Goal: Task Accomplishment & Management: Manage account settings

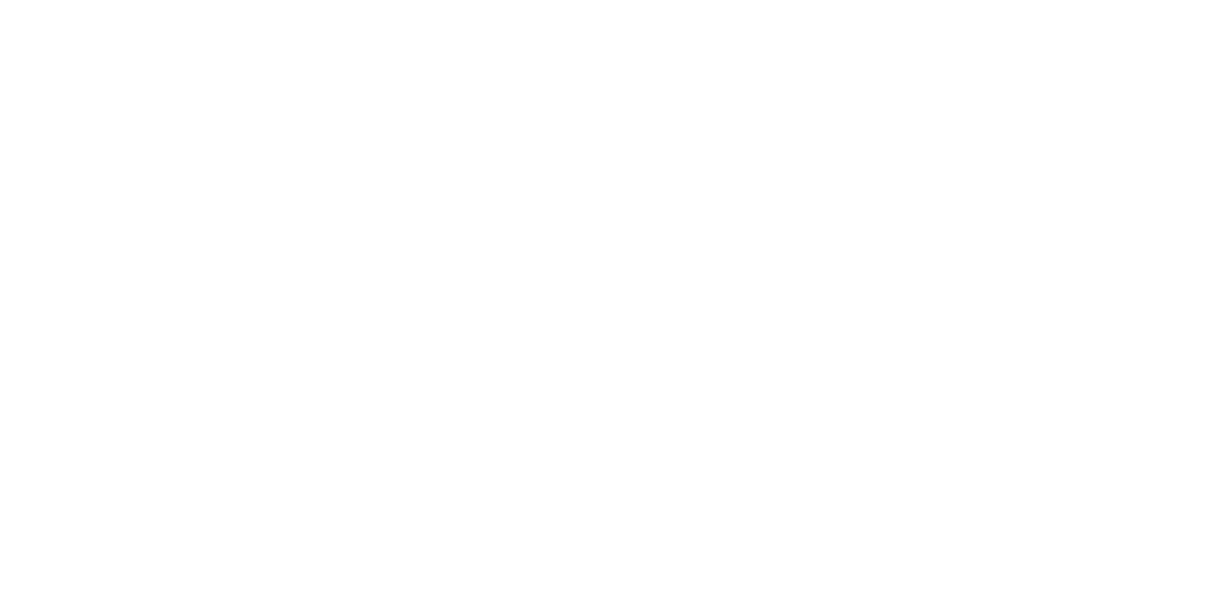
select select "*"
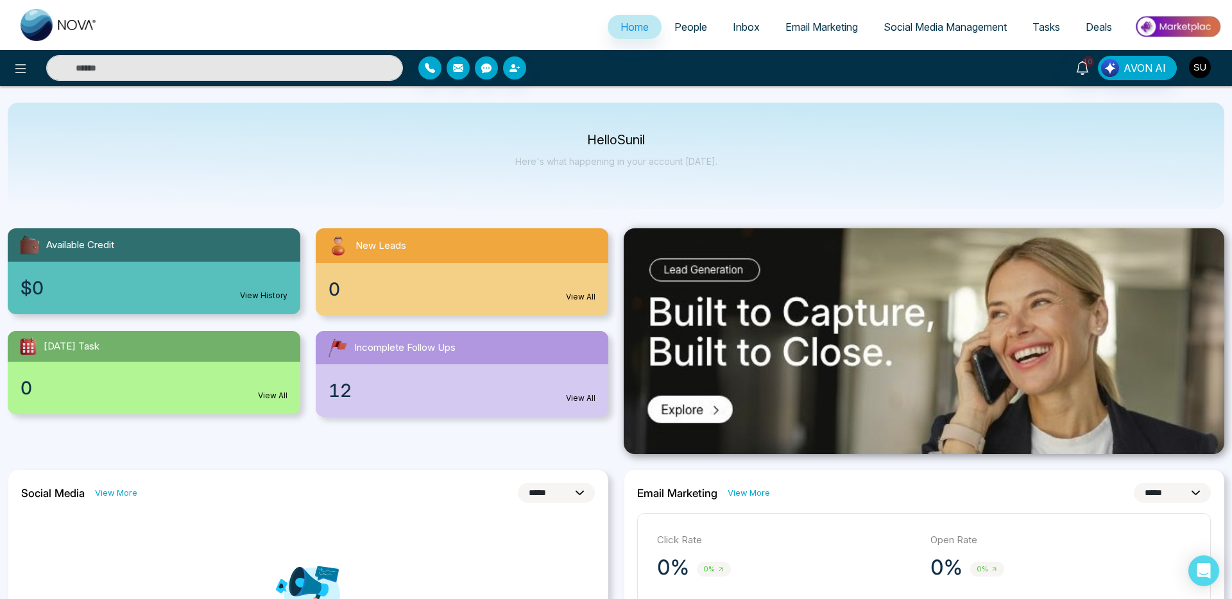
click at [1196, 66] on img "button" at bounding box center [1200, 67] width 22 height 22
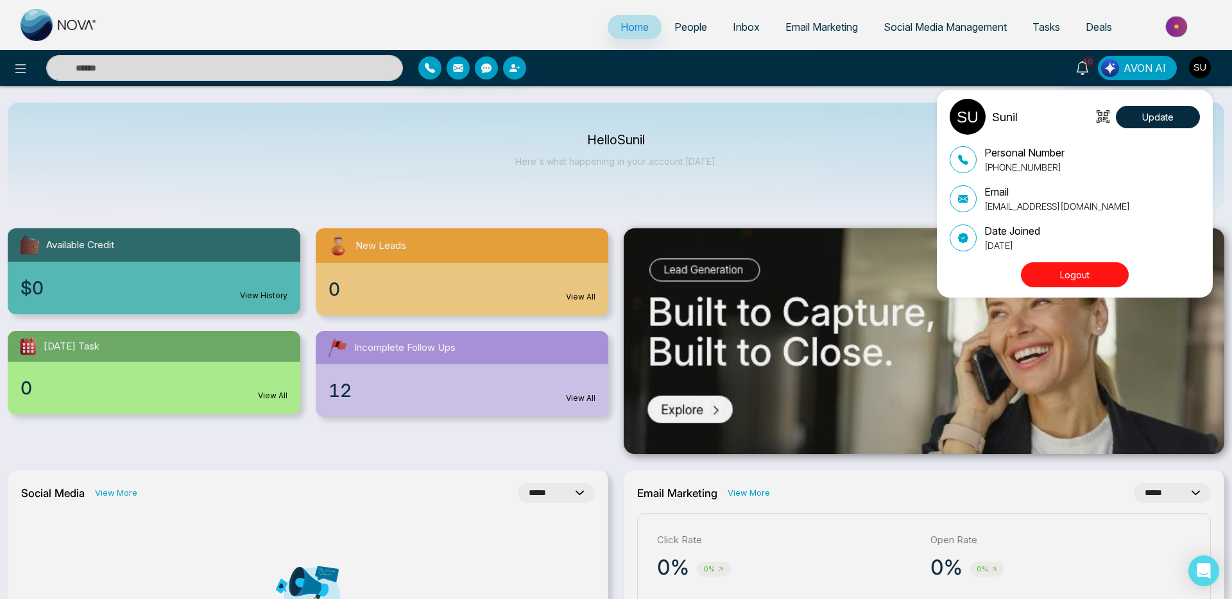
click at [1069, 274] on button "Logout" at bounding box center [1075, 274] width 108 height 25
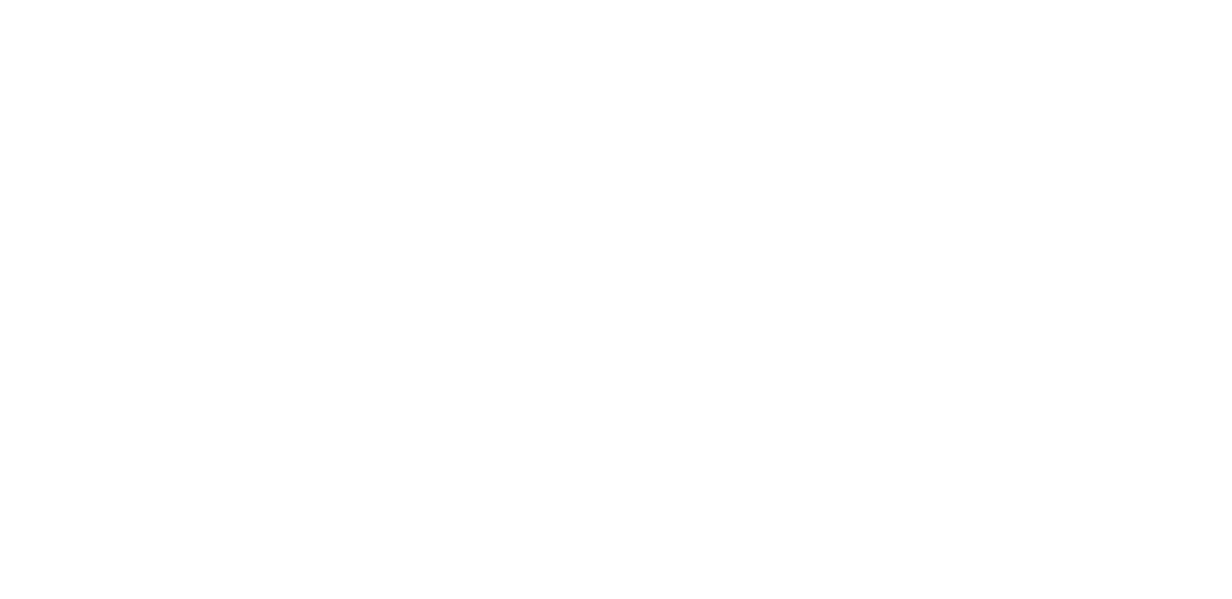
select select "*"
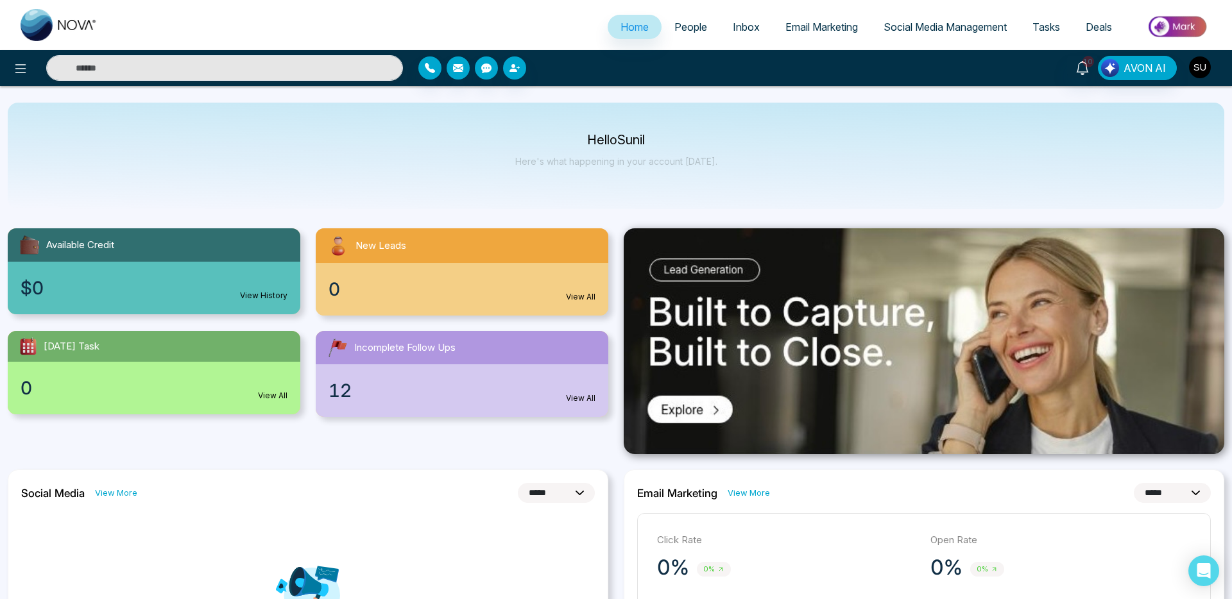
click at [1208, 64] on img "button" at bounding box center [1200, 67] width 22 height 22
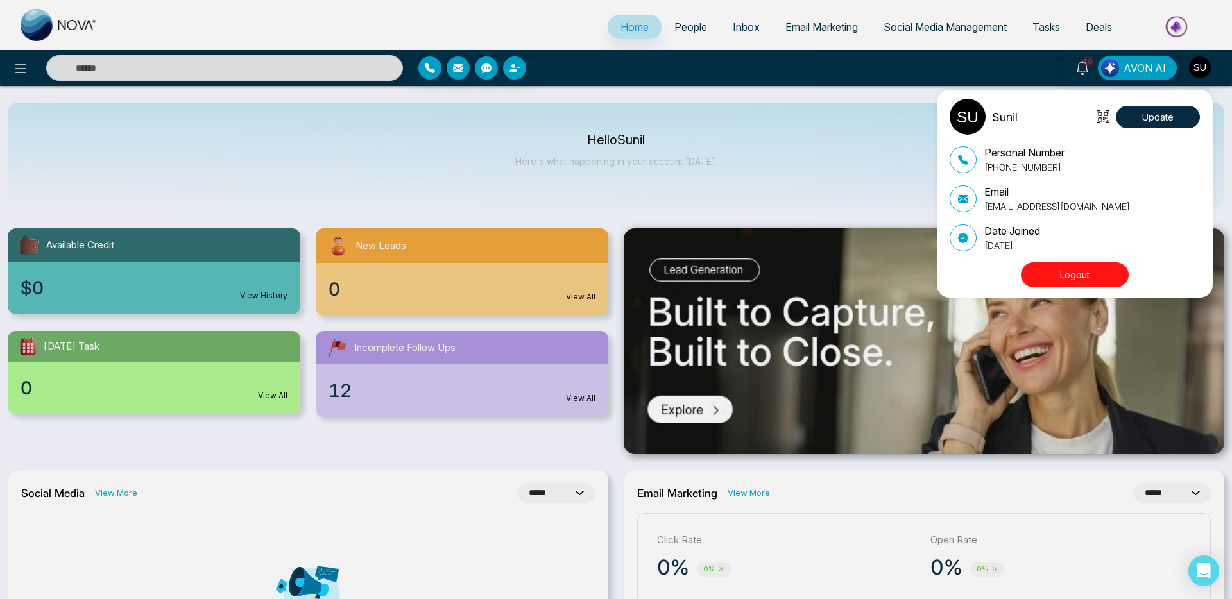
click at [1076, 273] on button "Logout" at bounding box center [1075, 274] width 108 height 25
